Goal: Task Accomplishment & Management: Use online tool/utility

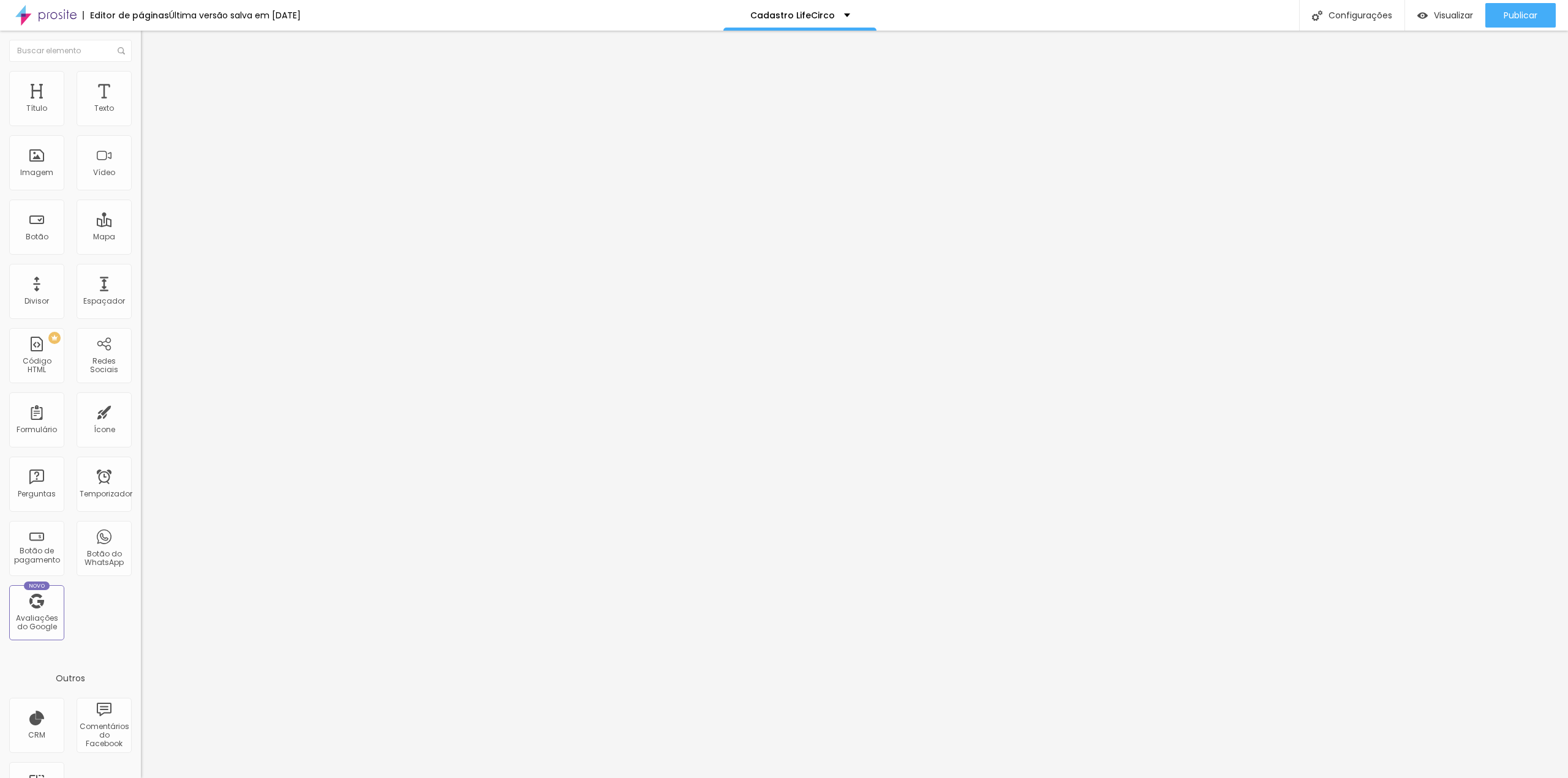
click at [140, 123] on img at bounding box center [144, 127] width 8 height 8
drag, startPoint x: 664, startPoint y: 229, endPoint x: 610, endPoint y: 227, distance: 54.0
type input "Form life circo"
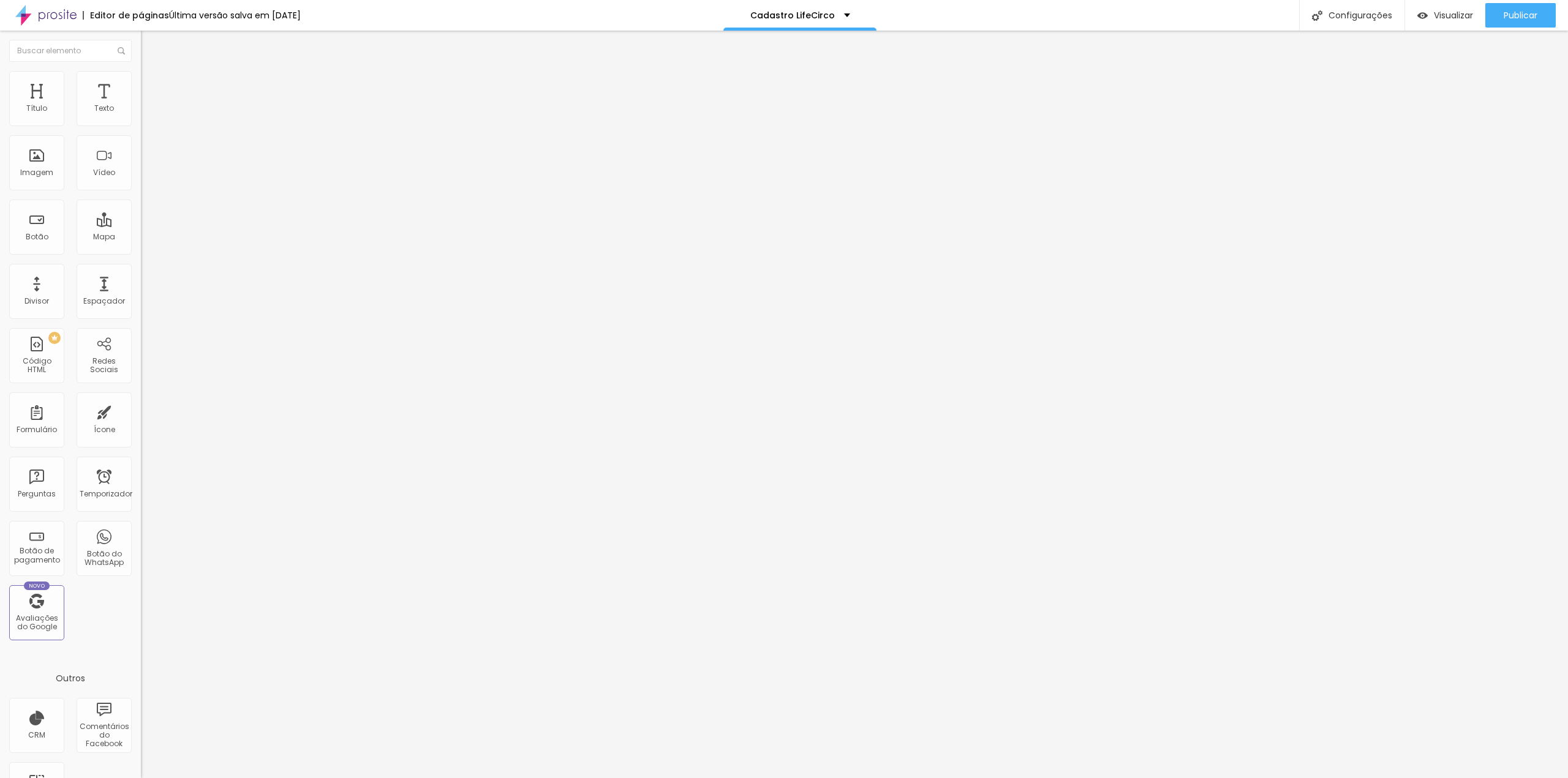
drag, startPoint x: 844, startPoint y: 382, endPoint x: 547, endPoint y: 389, distance: 297.1
paste input "lifecirc"
type input "[URL][DOMAIN_NAME]"
